Goal: Information Seeking & Learning: Check status

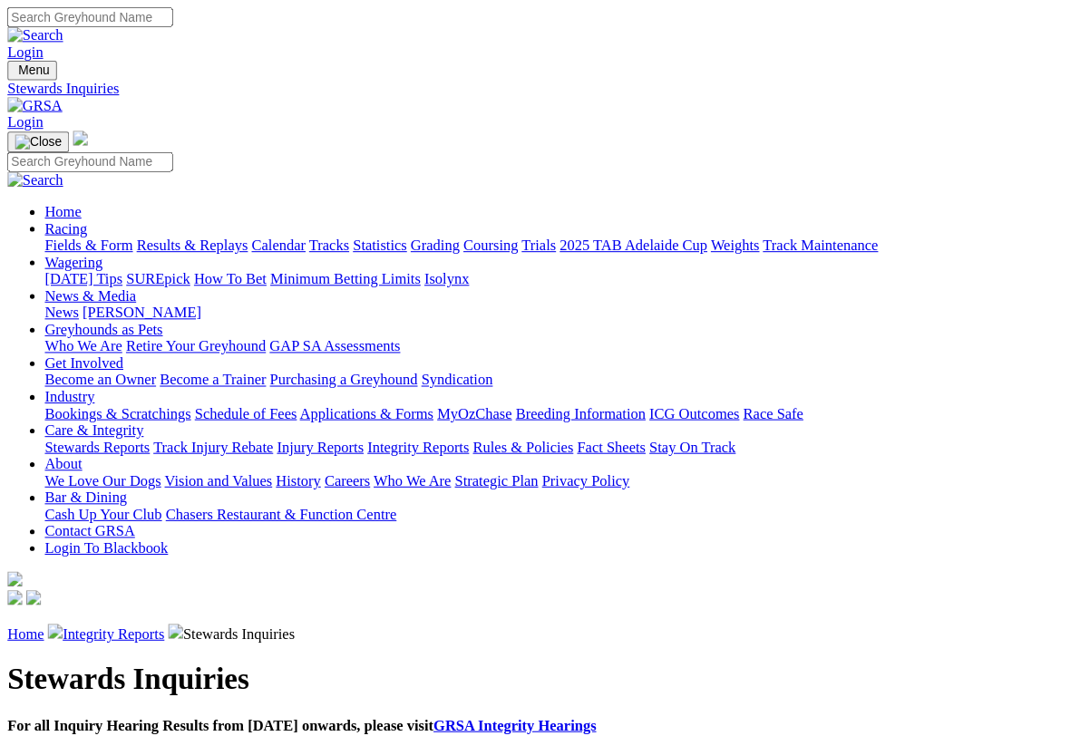
scroll to position [2, 0]
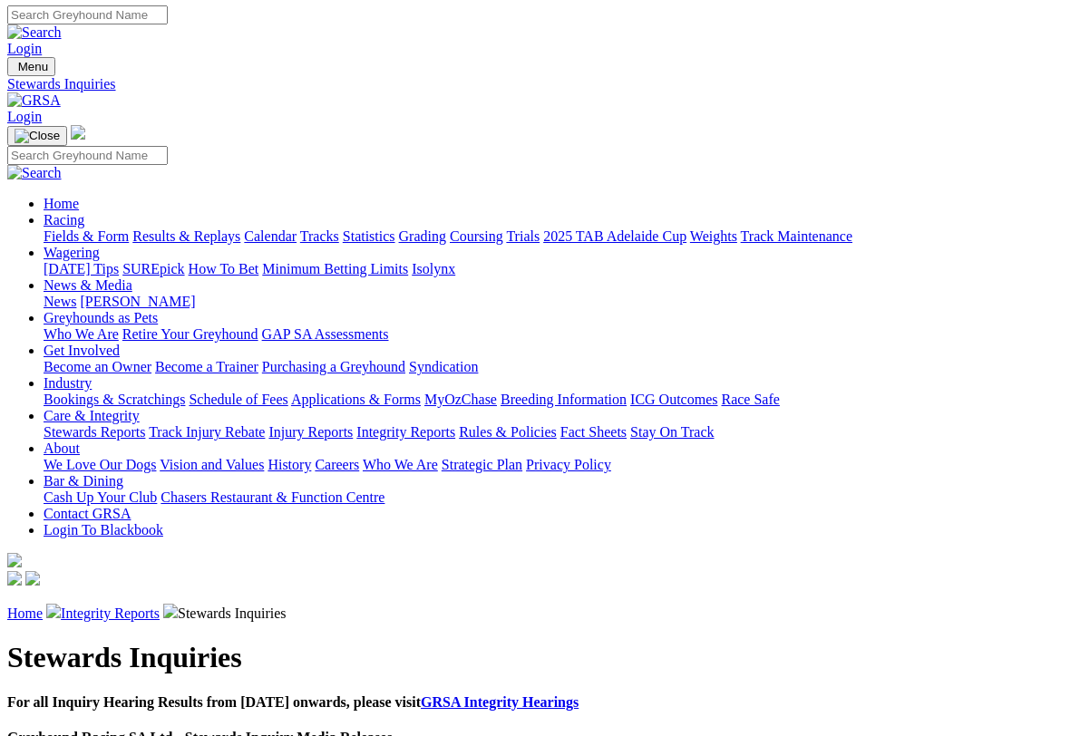
click at [240, 229] on link "Results & Replays" at bounding box center [186, 236] width 108 height 15
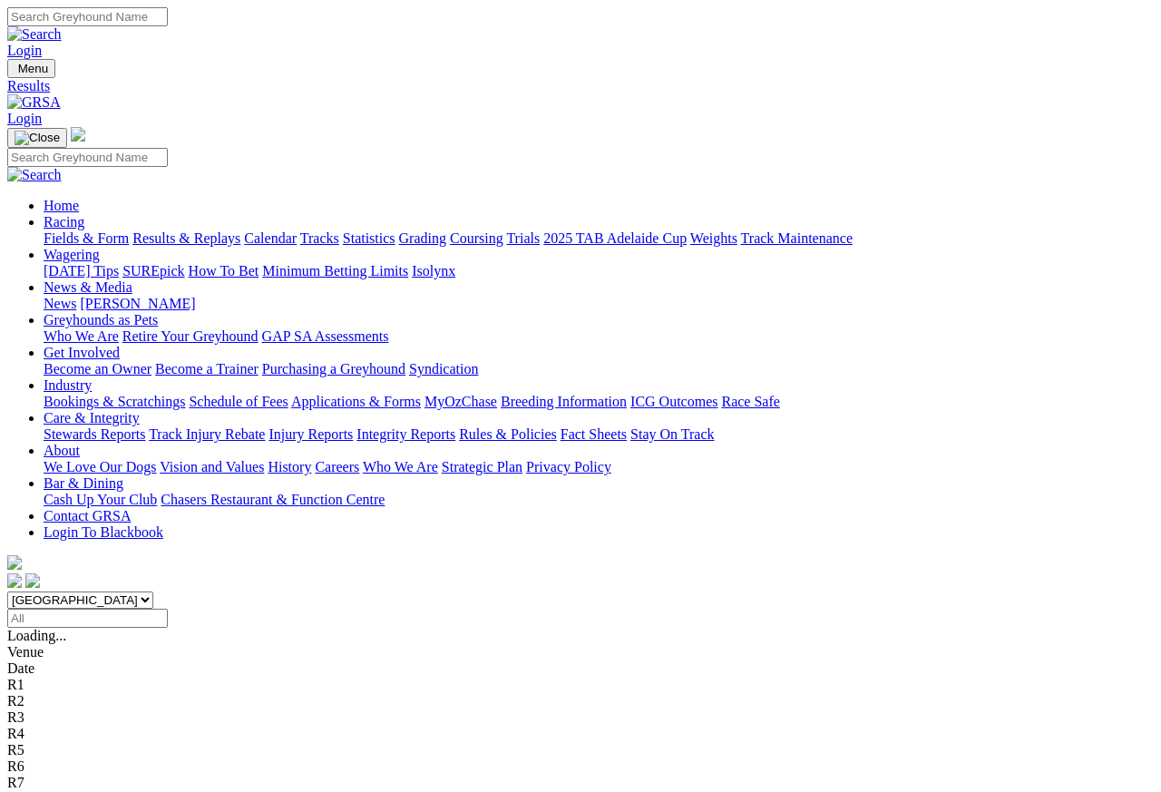
scroll to position [8, 0]
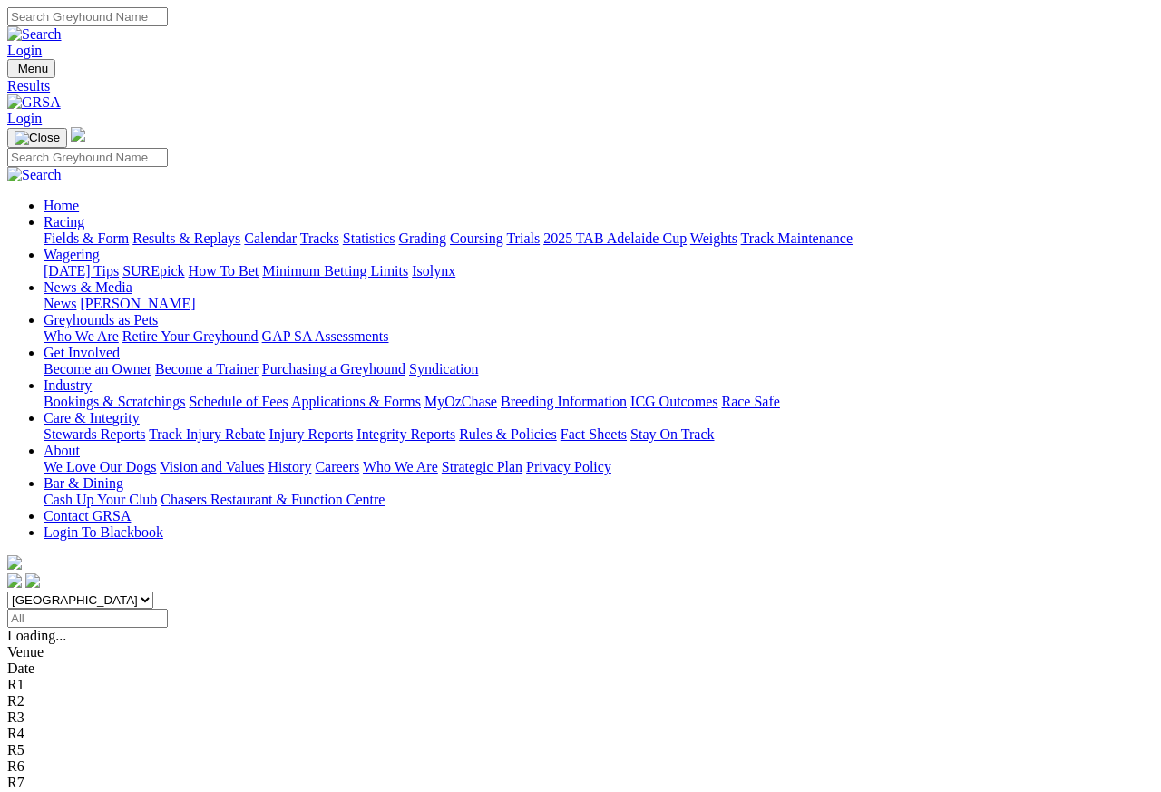
scroll to position [8, 0]
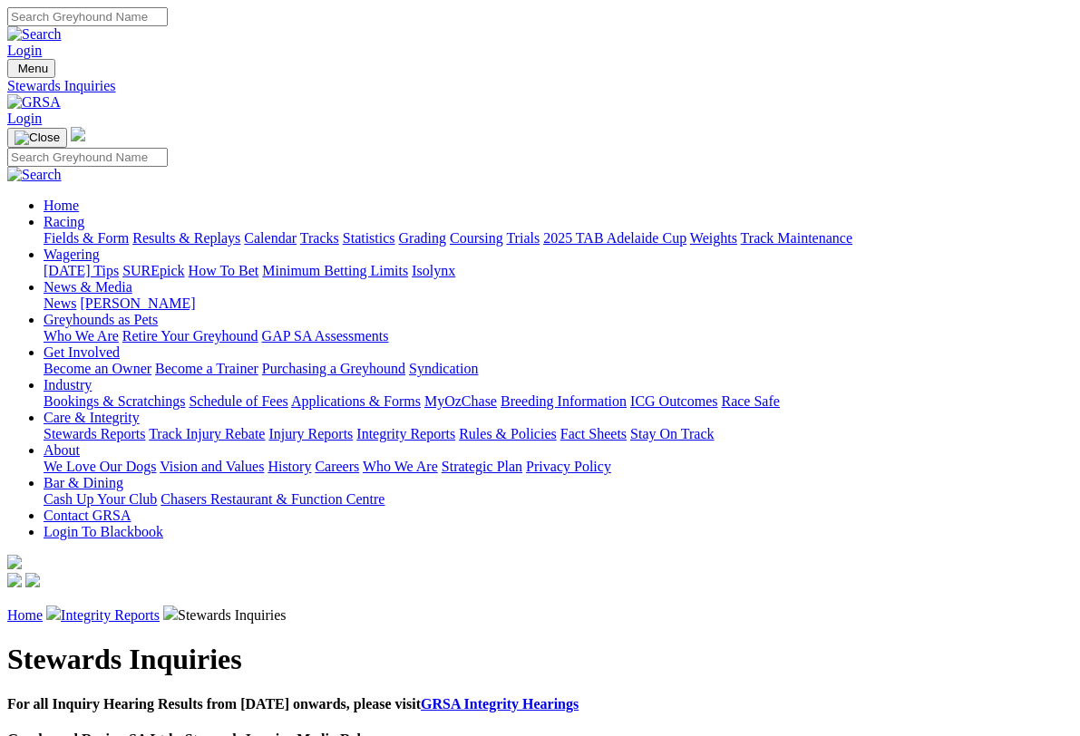
scroll to position [3, 0]
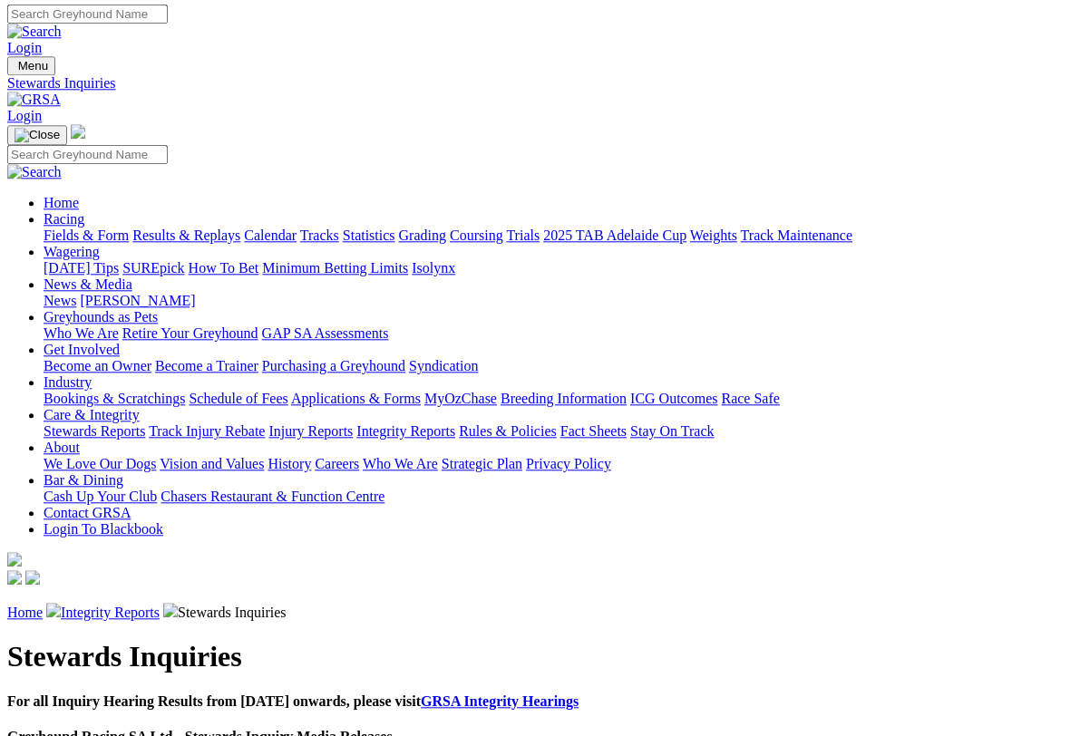
click at [84, 211] on link "Racing" at bounding box center [64, 218] width 41 height 15
click at [224, 228] on link "Results & Replays" at bounding box center [186, 235] width 108 height 15
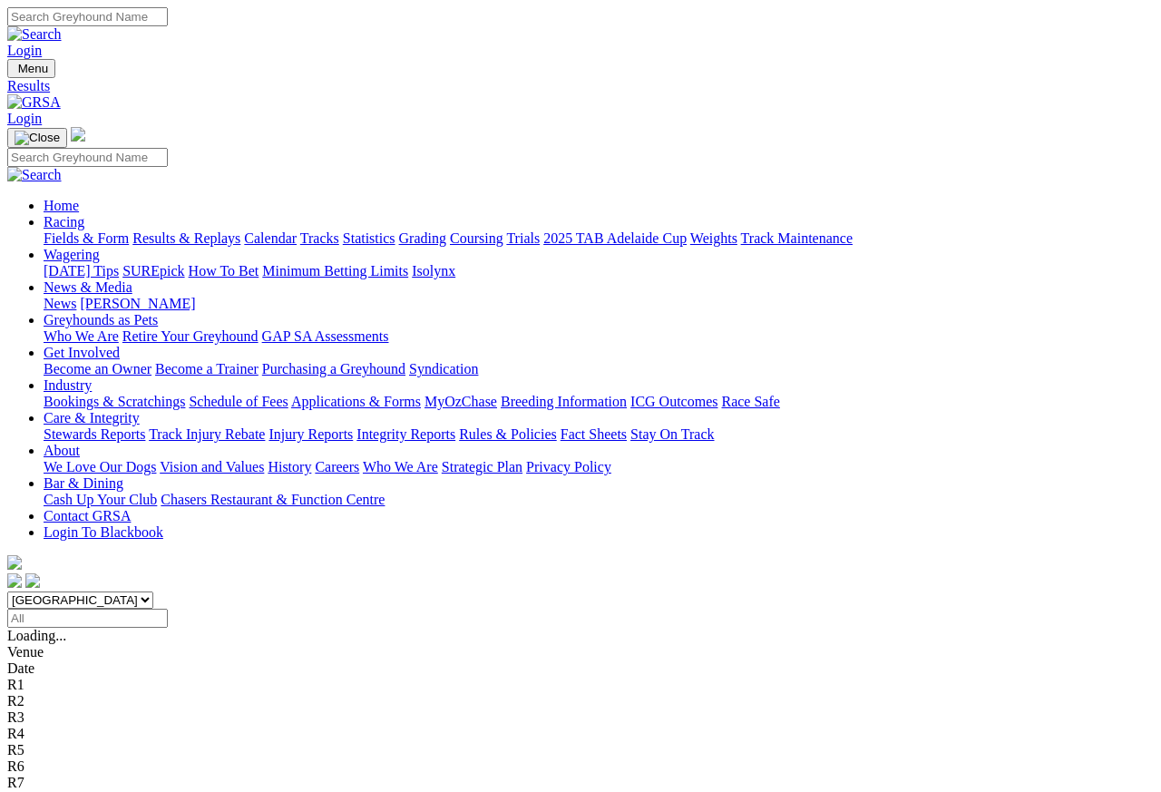
scroll to position [8, 0]
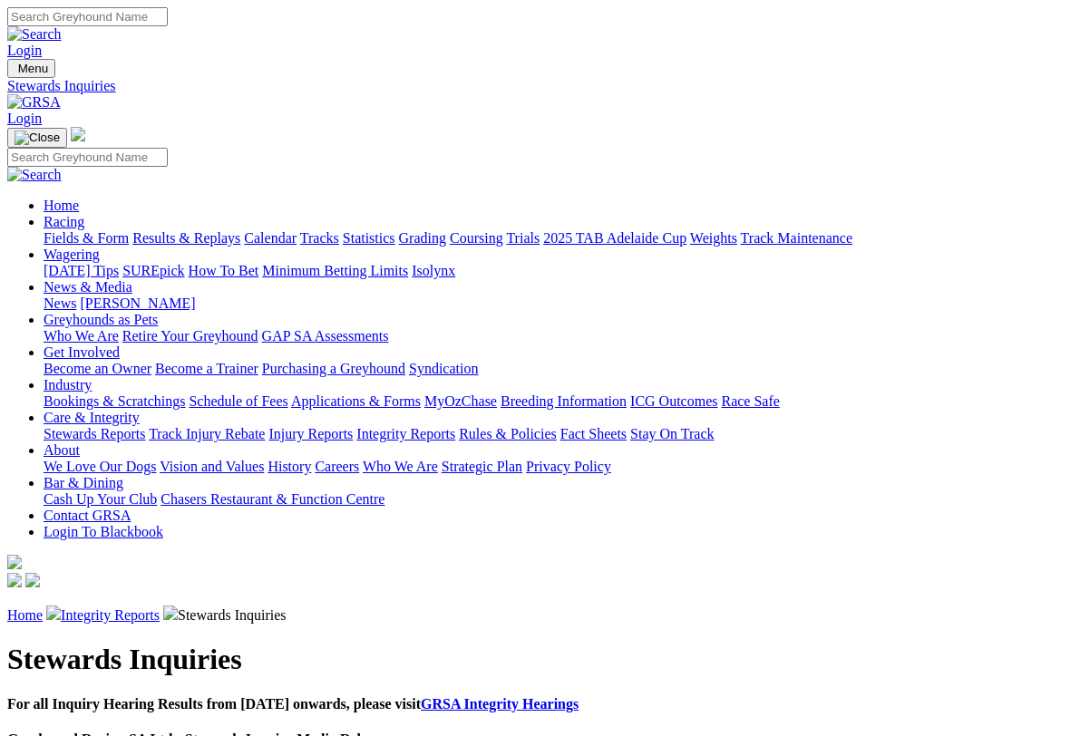
scroll to position [3, 0]
